Goal: Navigation & Orientation: Find specific page/section

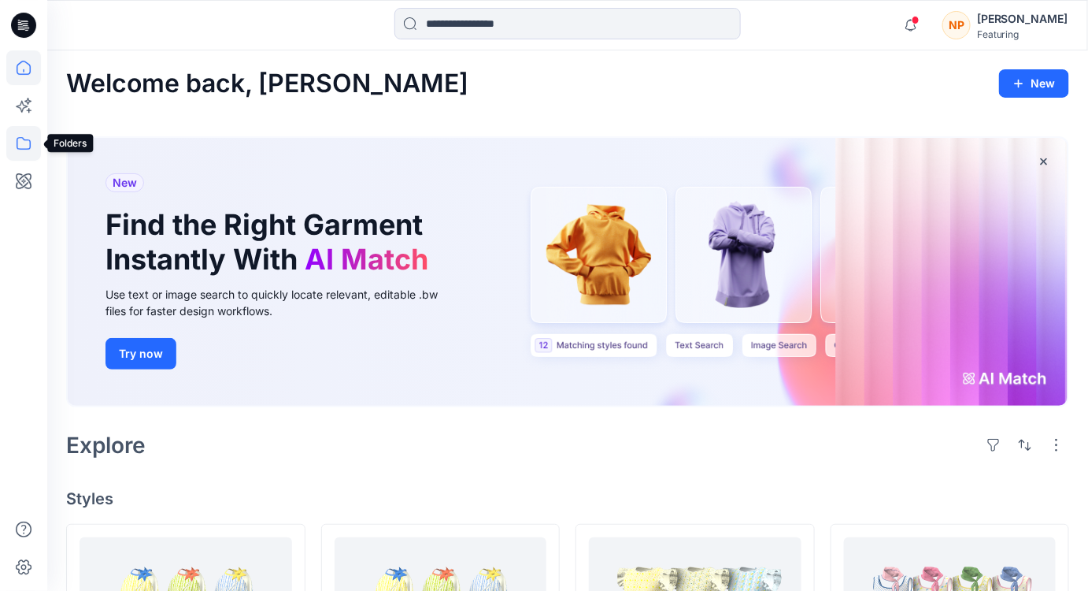
click at [19, 140] on icon at bounding box center [23, 143] width 35 height 35
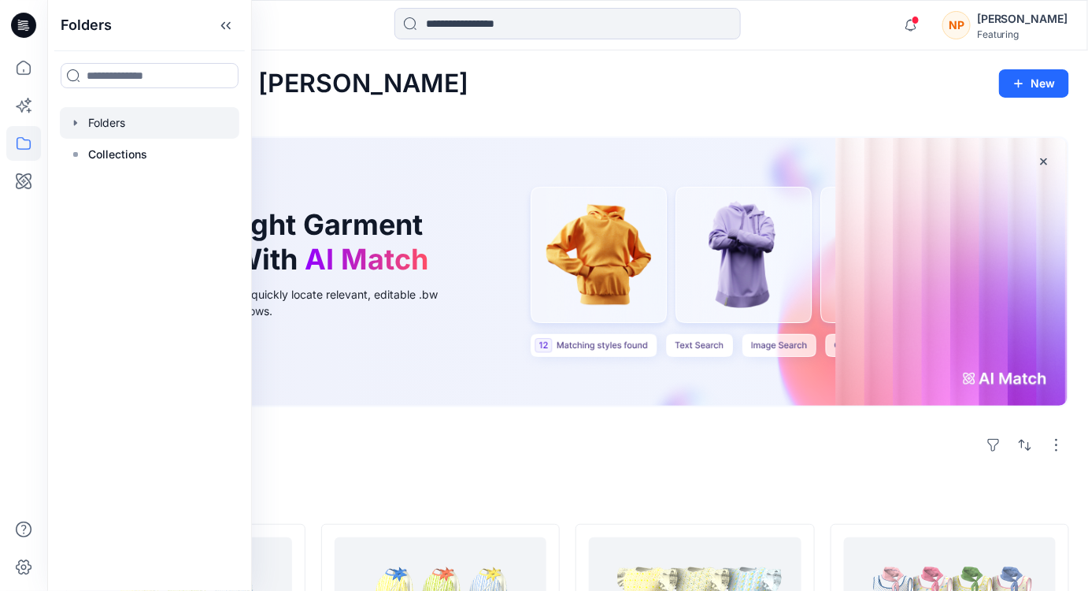
click at [100, 130] on div at bounding box center [150, 122] width 180 height 31
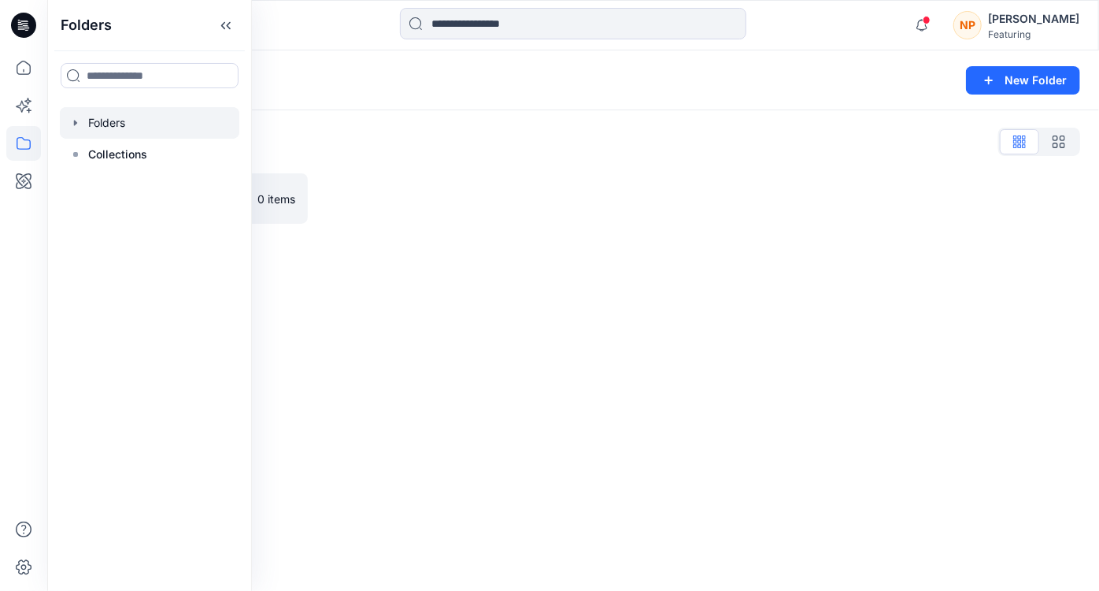
click at [75, 126] on icon "button" at bounding box center [75, 123] width 13 height 13
click at [106, 151] on div at bounding box center [150, 154] width 180 height 31
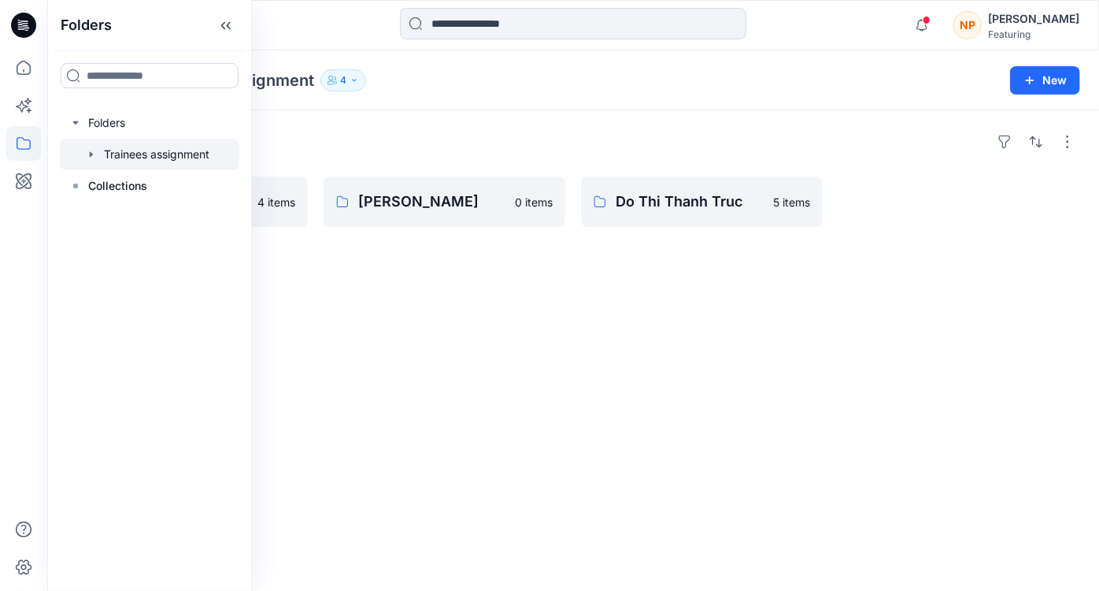
click at [384, 267] on div "Folders The lemon Riviera collection 4 items [PERSON_NAME] 0 items Do [PERSON_N…" at bounding box center [573, 350] width 1052 height 480
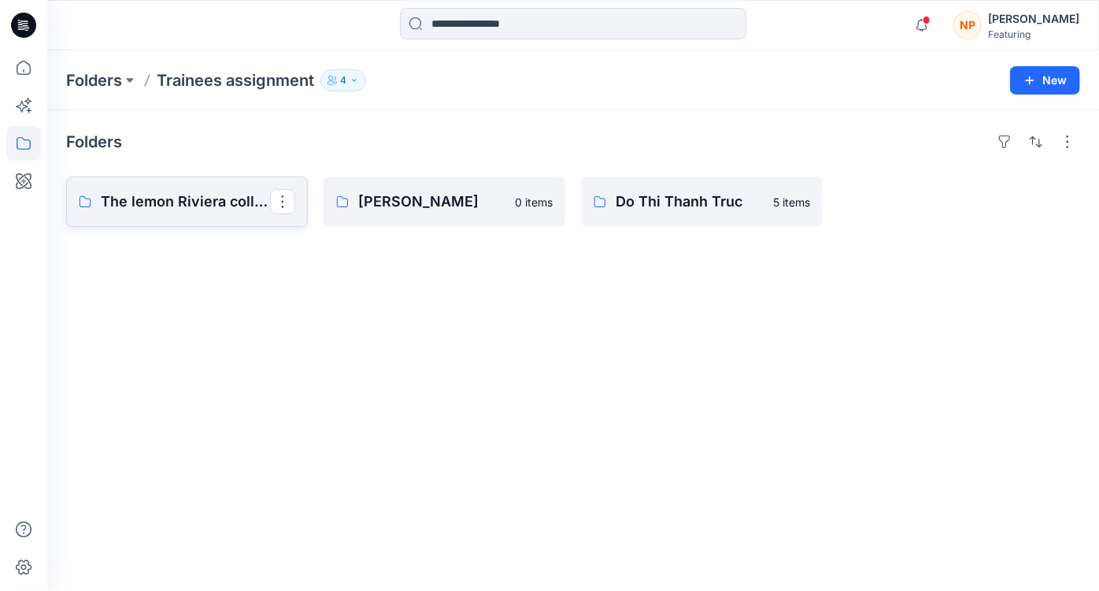
click at [211, 207] on p "The lemon Riviera collection" at bounding box center [185, 202] width 169 height 22
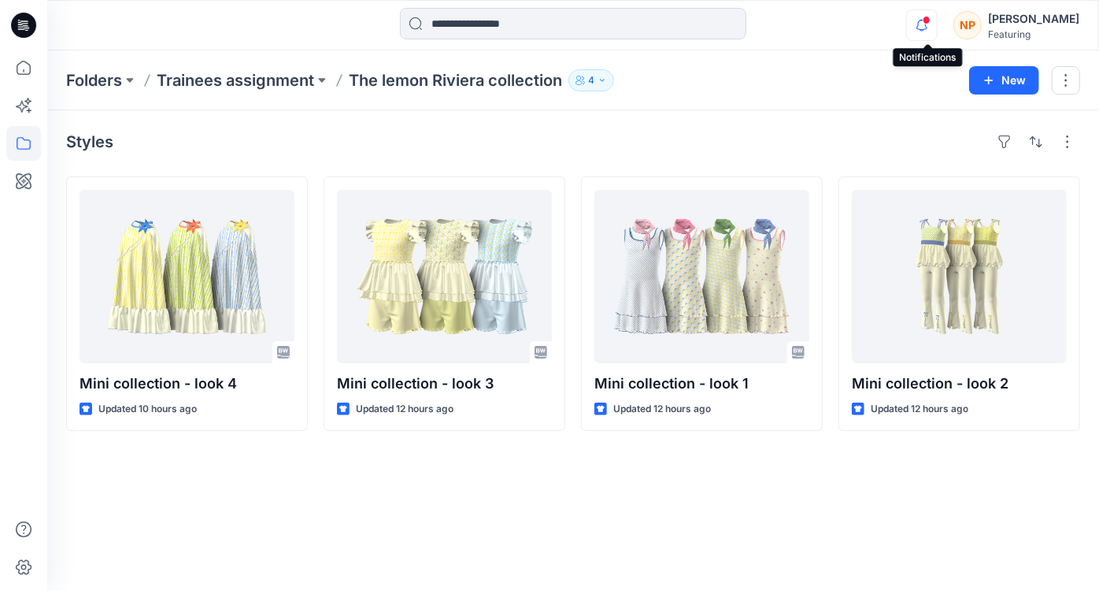
click at [919, 26] on icon "button" at bounding box center [922, 24] width 30 height 31
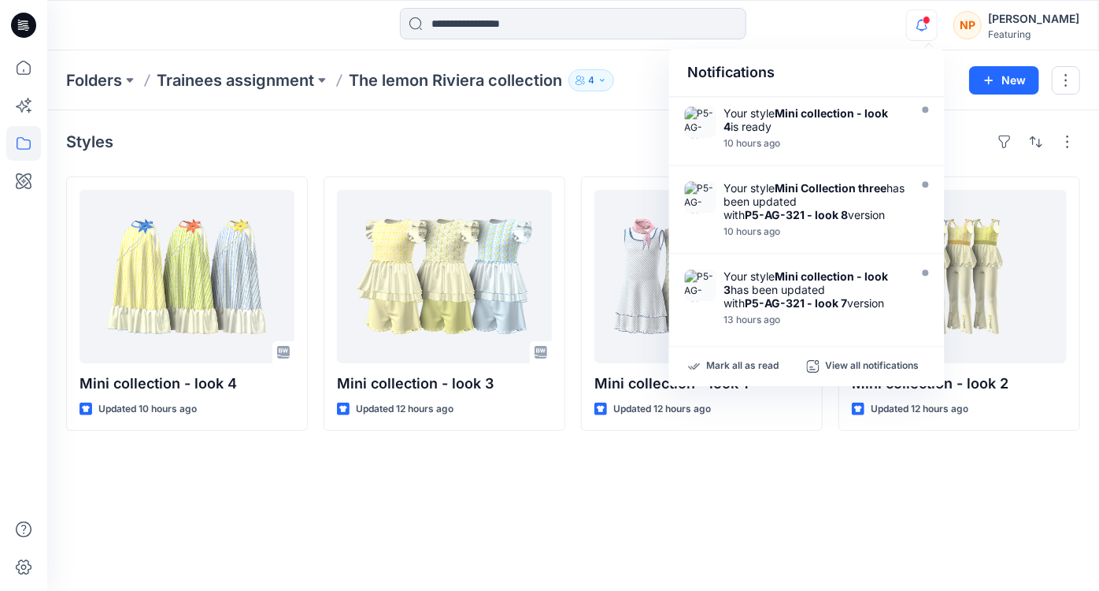
click at [696, 495] on div "Styles Mini collection - look 4 Updated 10 hours ago Mini collection - look 3 U…" at bounding box center [573, 350] width 1052 height 480
